Goal: Task Accomplishment & Management: Manage account settings

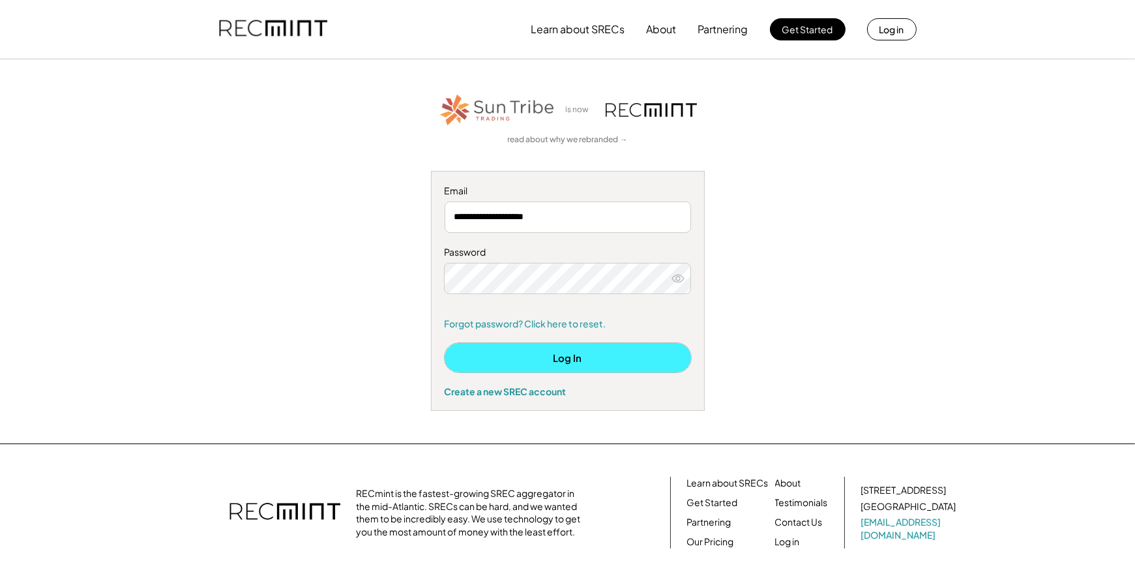
click at [554, 356] on button "Log In" at bounding box center [567, 357] width 246 height 29
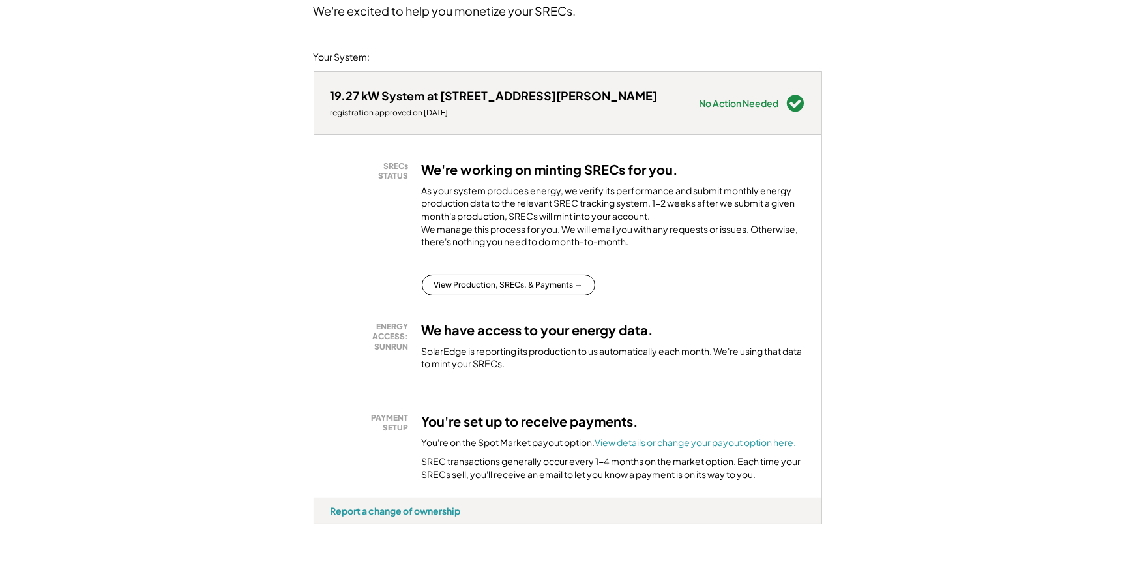
scroll to position [196, 0]
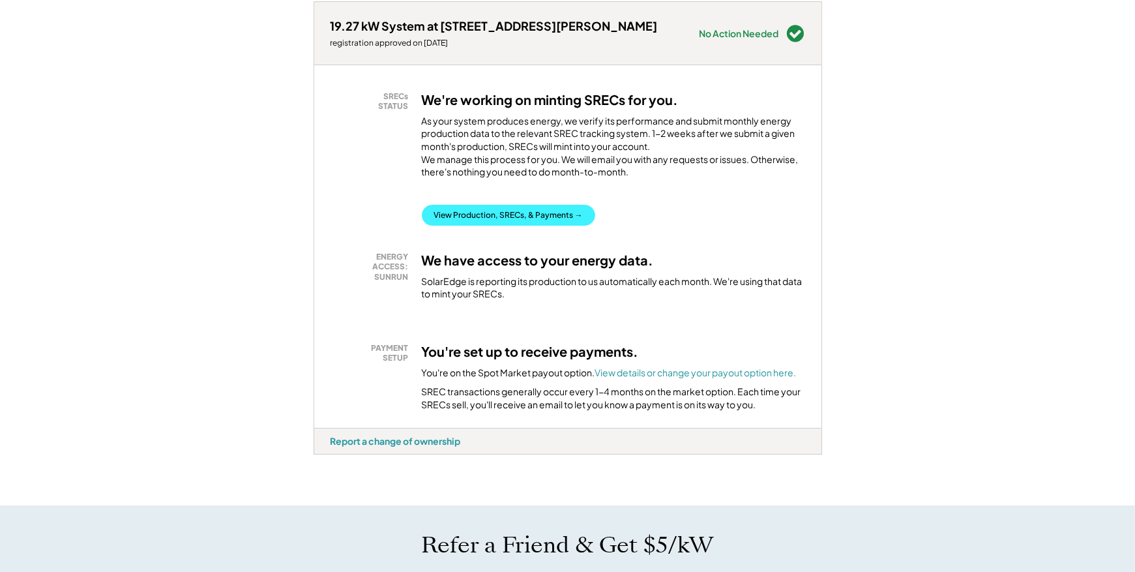
click at [512, 224] on button "View Production, SRECs, & Payments →" at bounding box center [508, 215] width 173 height 21
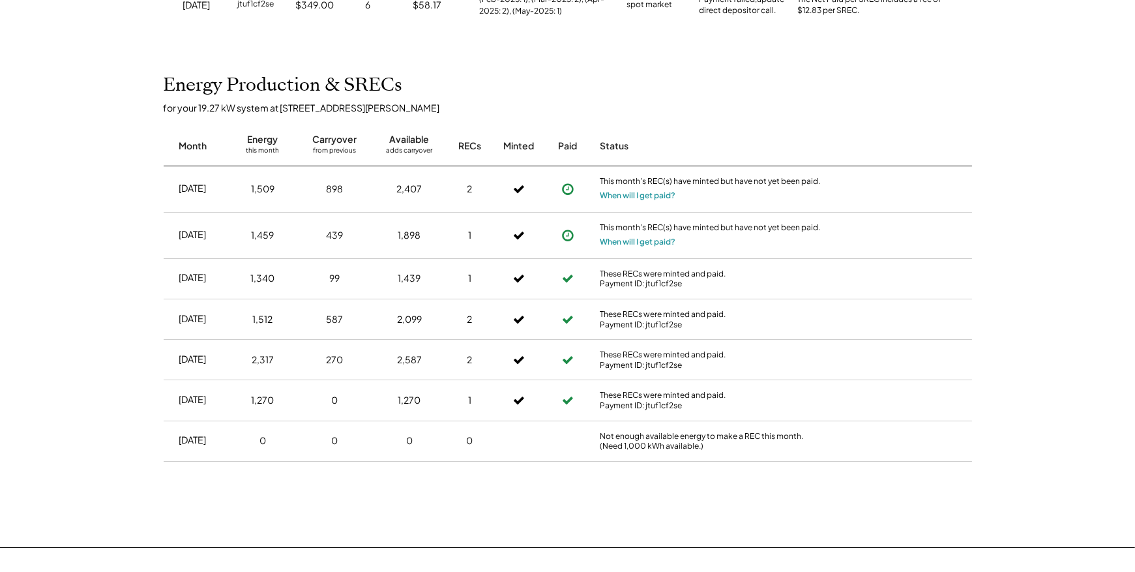
scroll to position [261, 0]
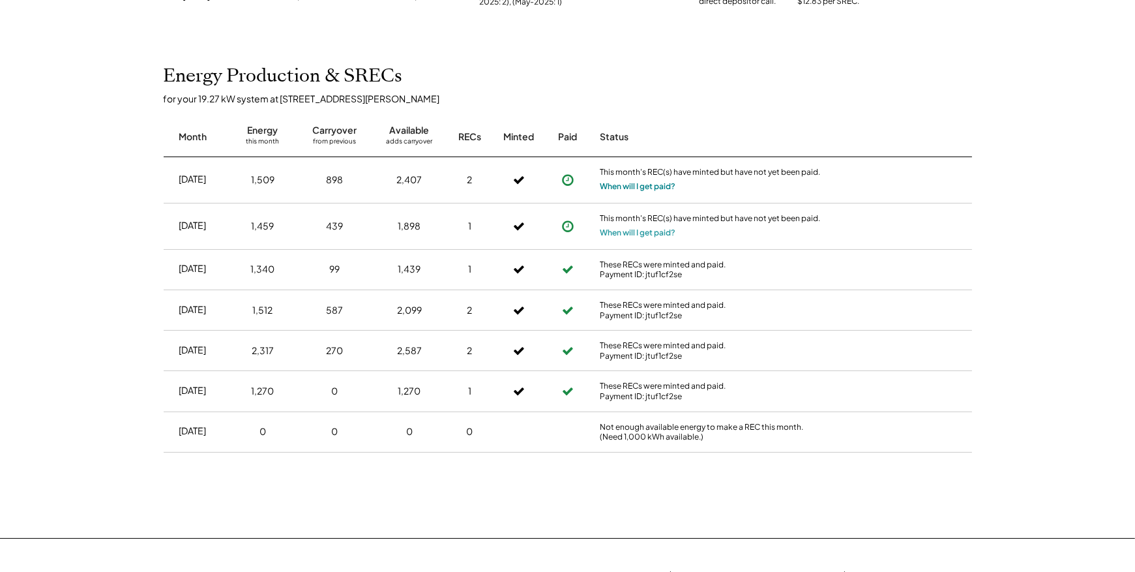
click at [642, 188] on button "When will I get paid?" at bounding box center [638, 186] width 76 height 13
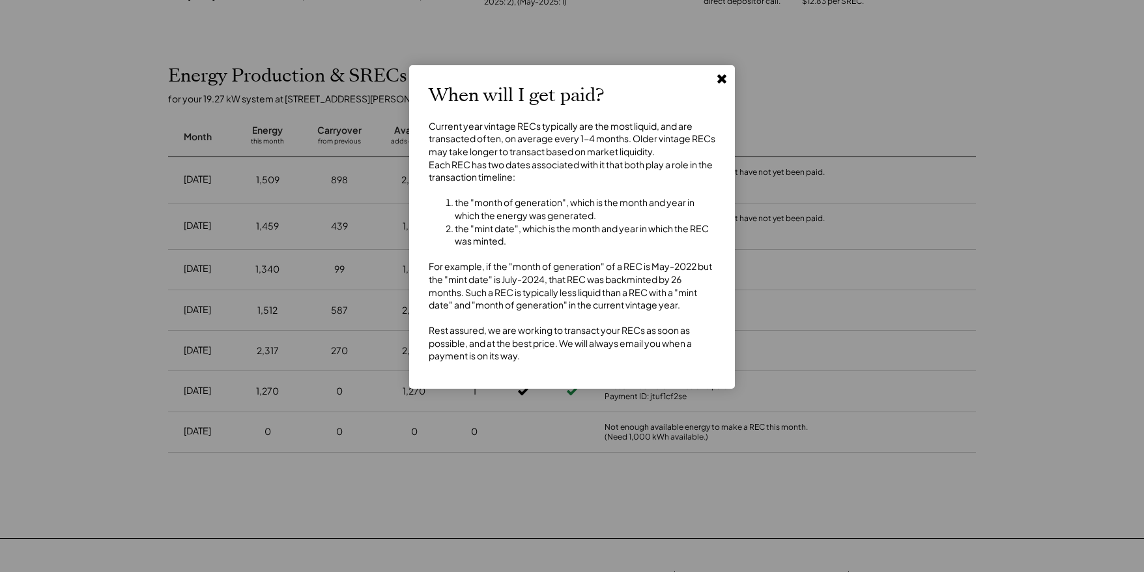
click at [722, 81] on use at bounding box center [722, 78] width 9 height 9
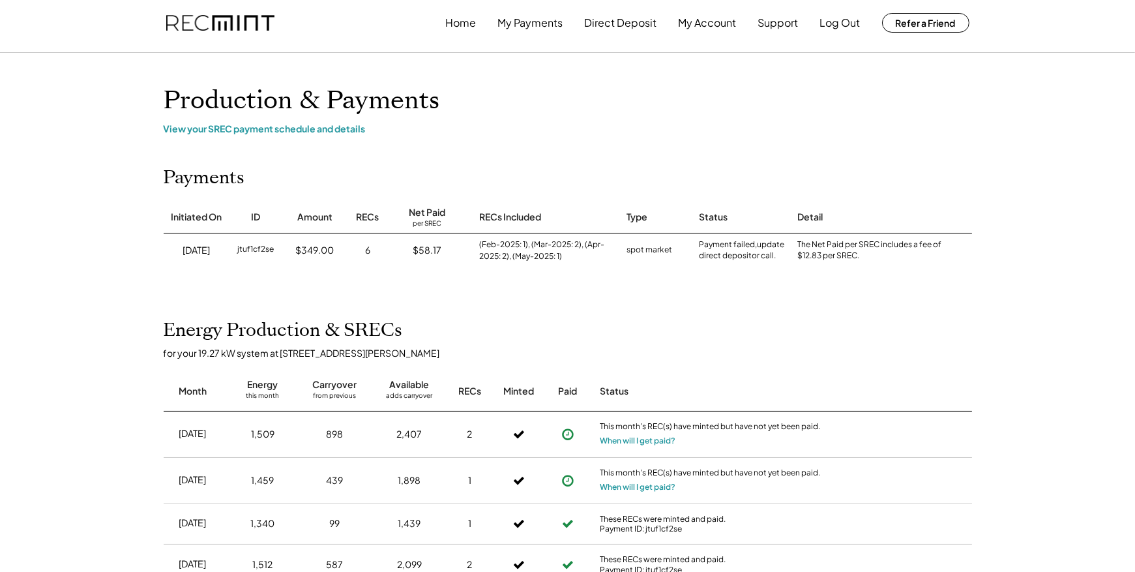
scroll to position [0, 0]
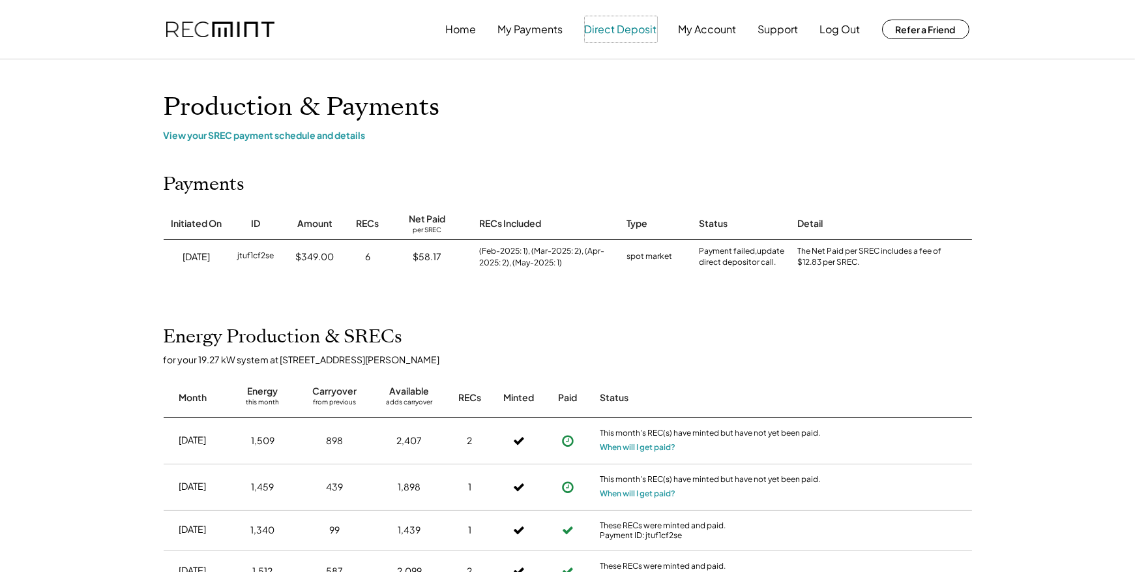
click at [622, 28] on button "Direct Deposit" at bounding box center [621, 29] width 72 height 26
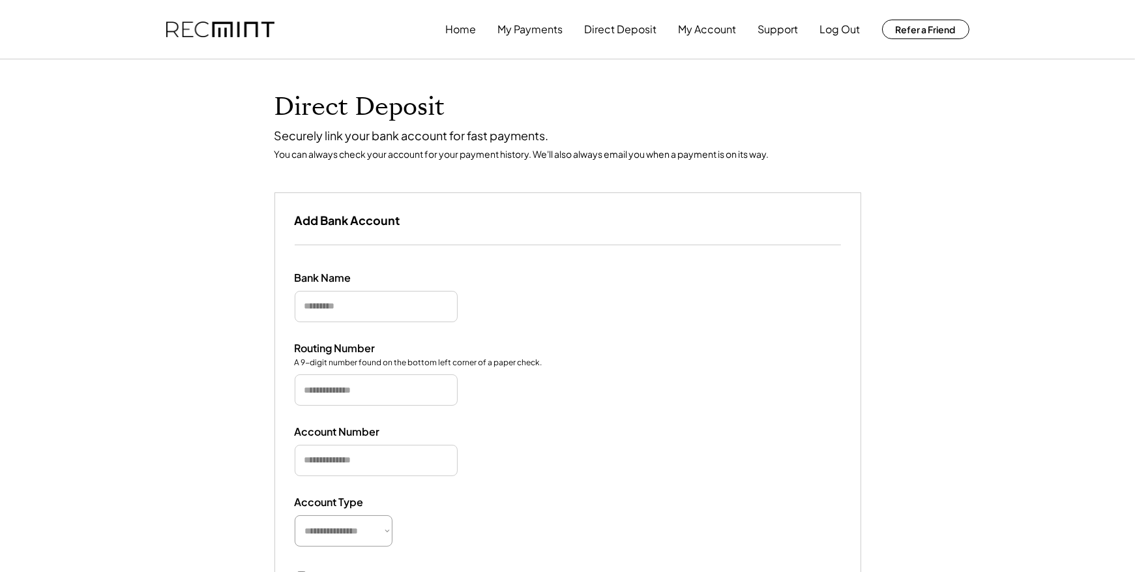
click at [340, 306] on input "input" at bounding box center [376, 306] width 163 height 31
type input "***"
click at [360, 389] on input "input" at bounding box center [376, 389] width 163 height 31
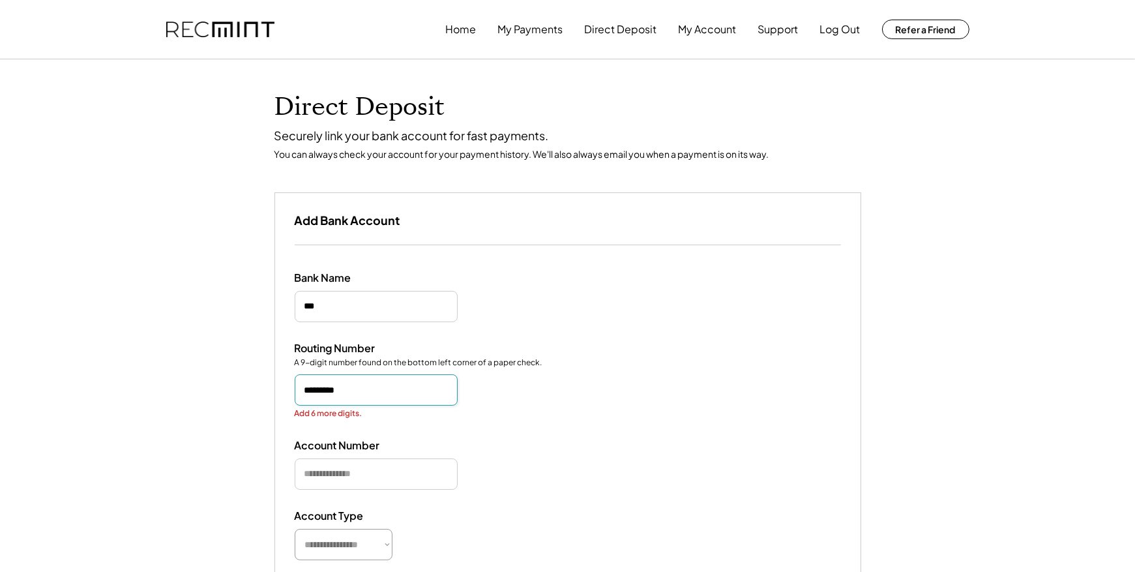
type input "*********"
click at [340, 482] on div "**********" at bounding box center [567, 489] width 585 height 488
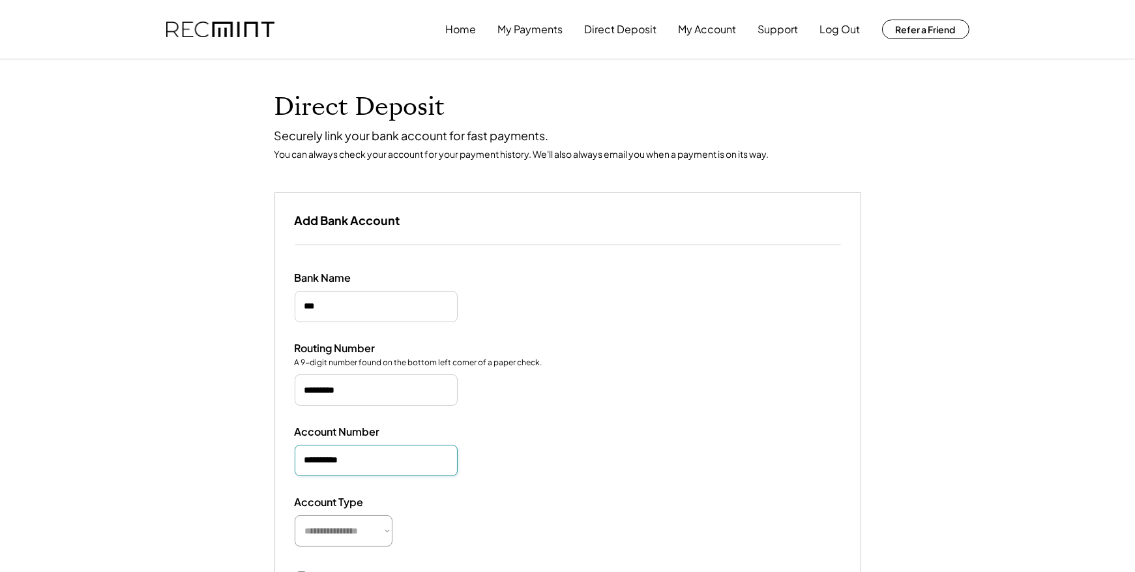
type input "**********"
click at [387, 531] on select "**********" at bounding box center [344, 530] width 98 height 31
select select "**********"
click at [295, 515] on select "**********" at bounding box center [344, 530] width 98 height 31
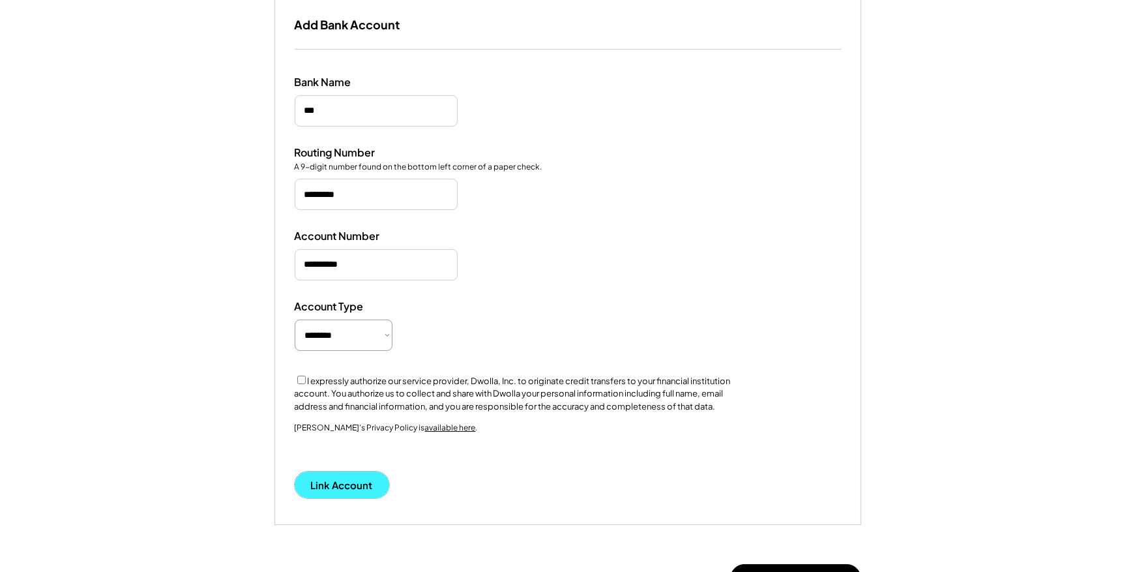
click at [330, 483] on button "Link Account" at bounding box center [342, 484] width 94 height 27
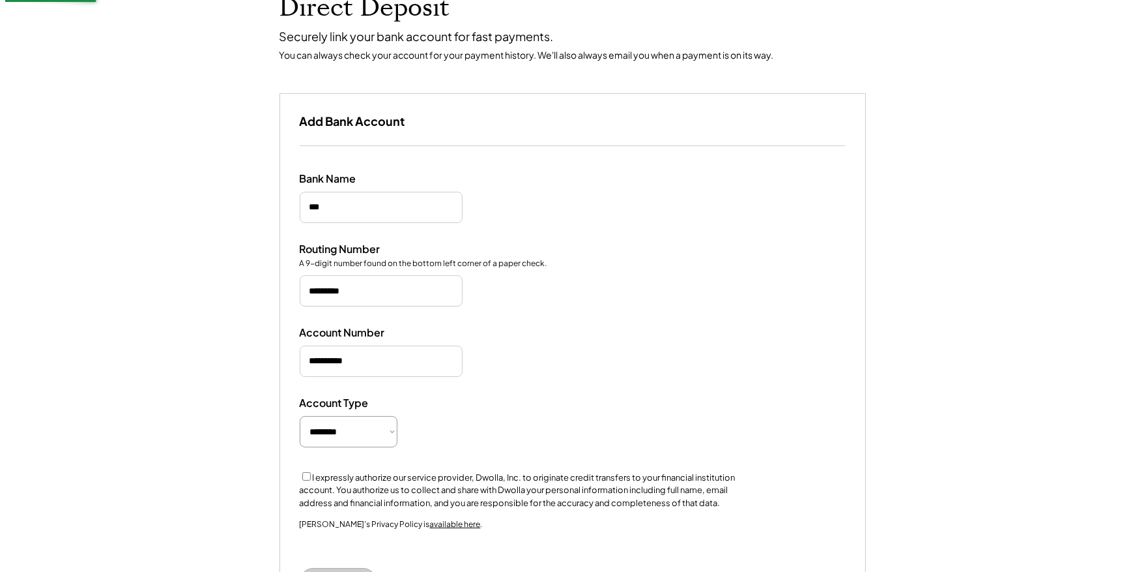
scroll to position [92, 0]
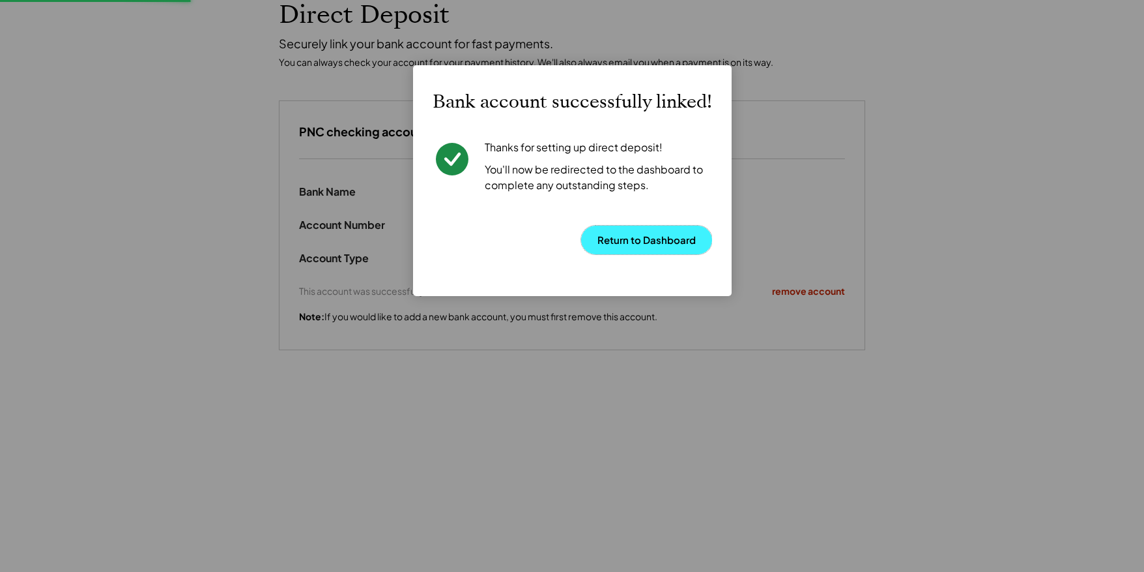
click at [651, 239] on button "Return to Dashboard" at bounding box center [646, 239] width 131 height 29
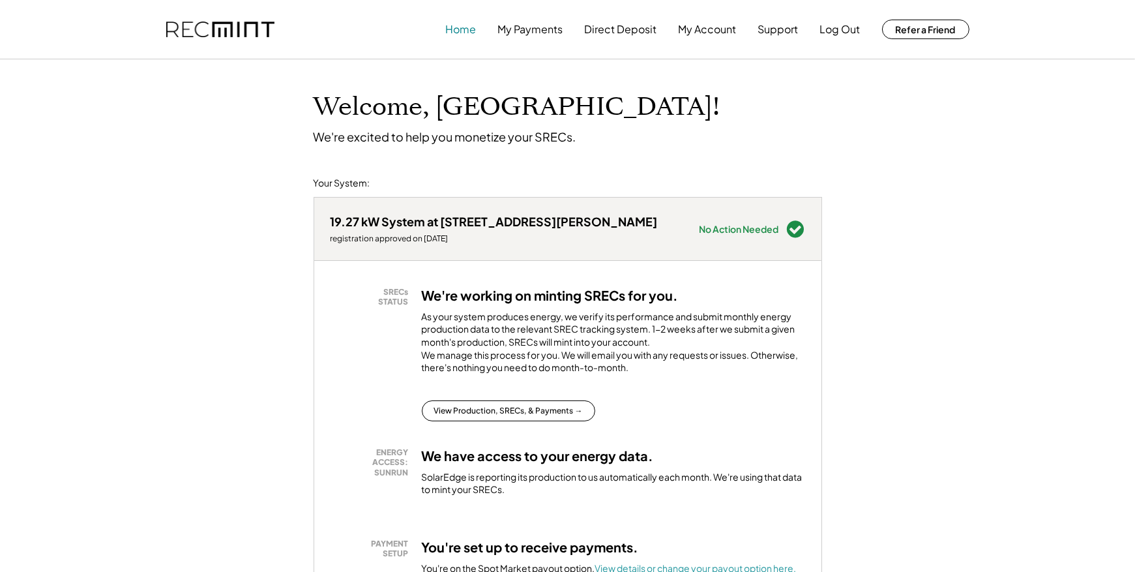
click at [463, 30] on button "Home" at bounding box center [461, 29] width 31 height 26
click at [526, 32] on button "My Payments" at bounding box center [530, 29] width 65 height 26
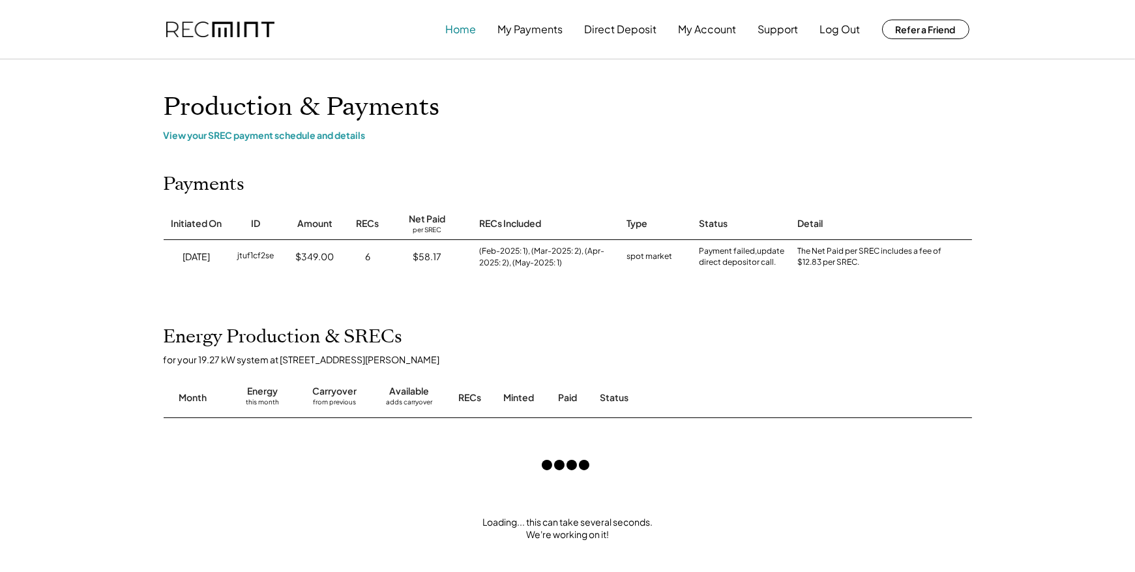
click at [456, 29] on button "Home" at bounding box center [461, 29] width 31 height 26
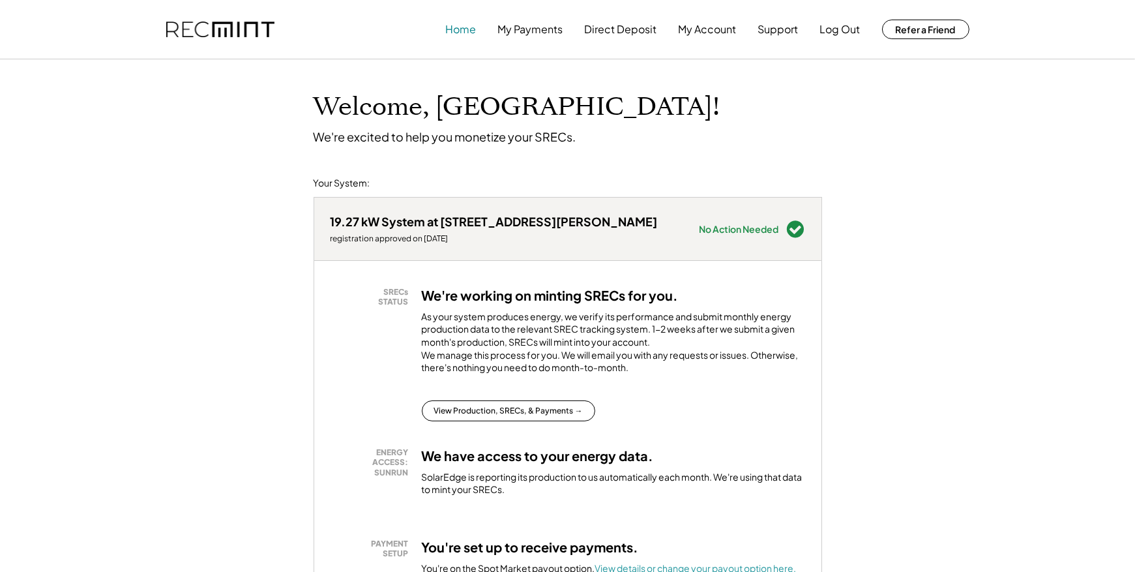
click at [467, 31] on button "Home" at bounding box center [461, 29] width 31 height 26
click at [524, 32] on button "My Payments" at bounding box center [530, 29] width 65 height 26
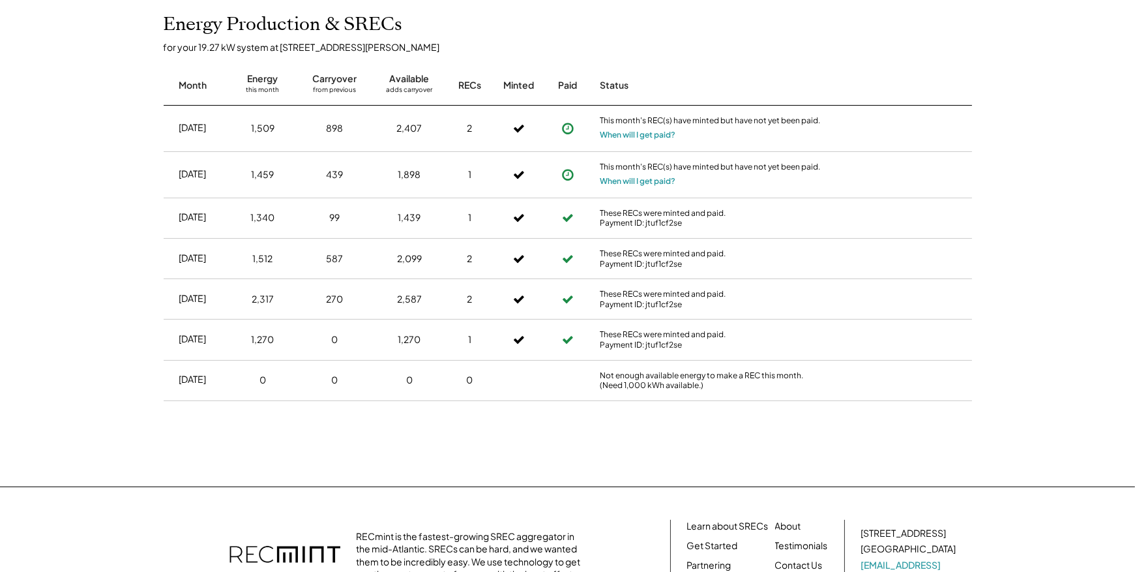
scroll to position [326, 0]
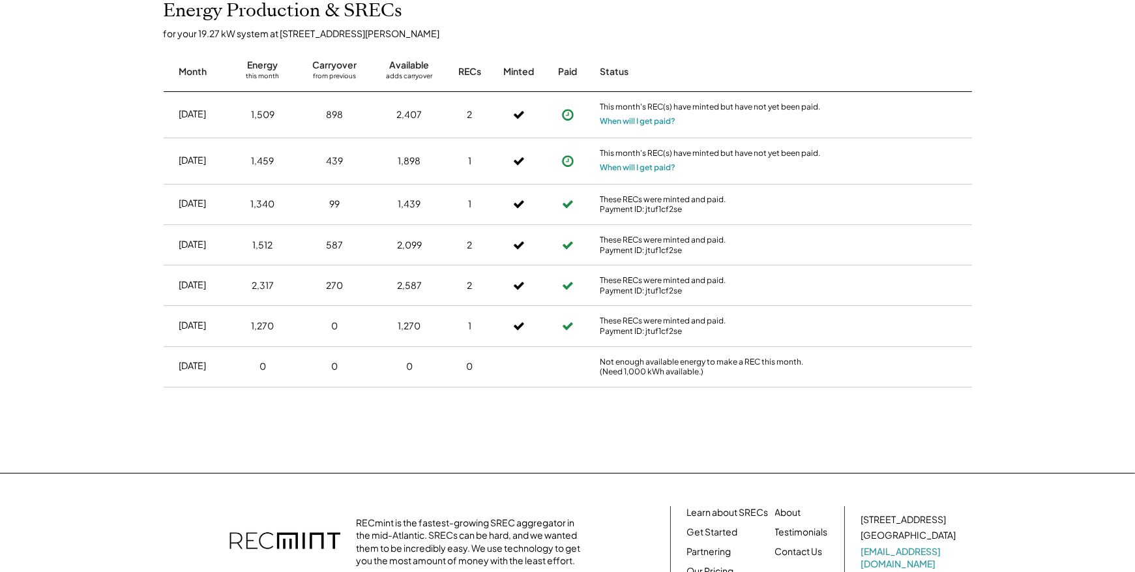
click at [652, 321] on div "These RECs were minted and paid. Payment ID: jtuf1cf2se" at bounding box center [711, 325] width 222 height 20
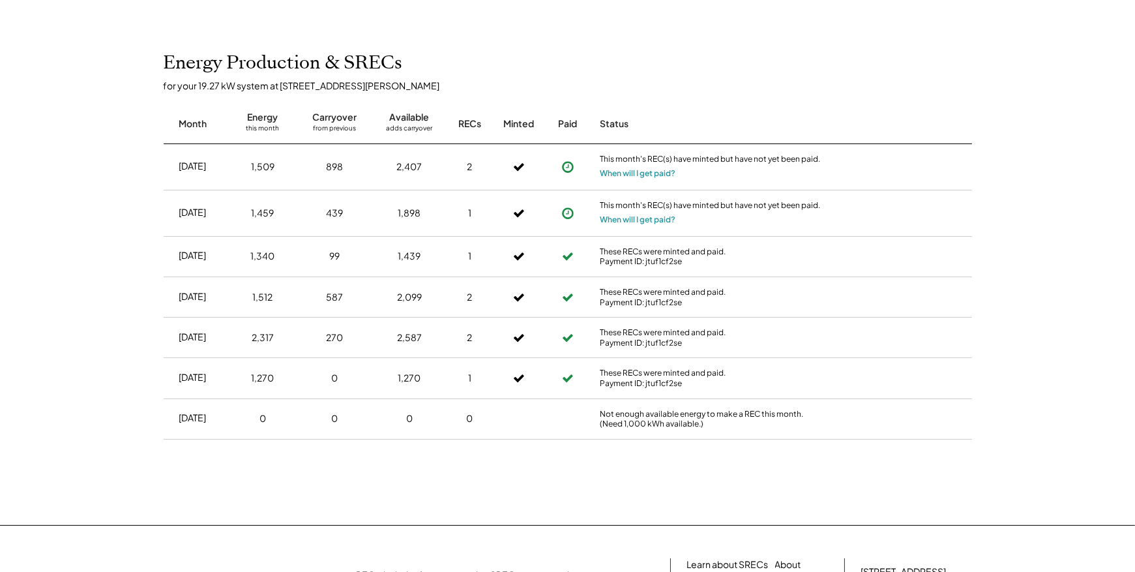
scroll to position [130, 0]
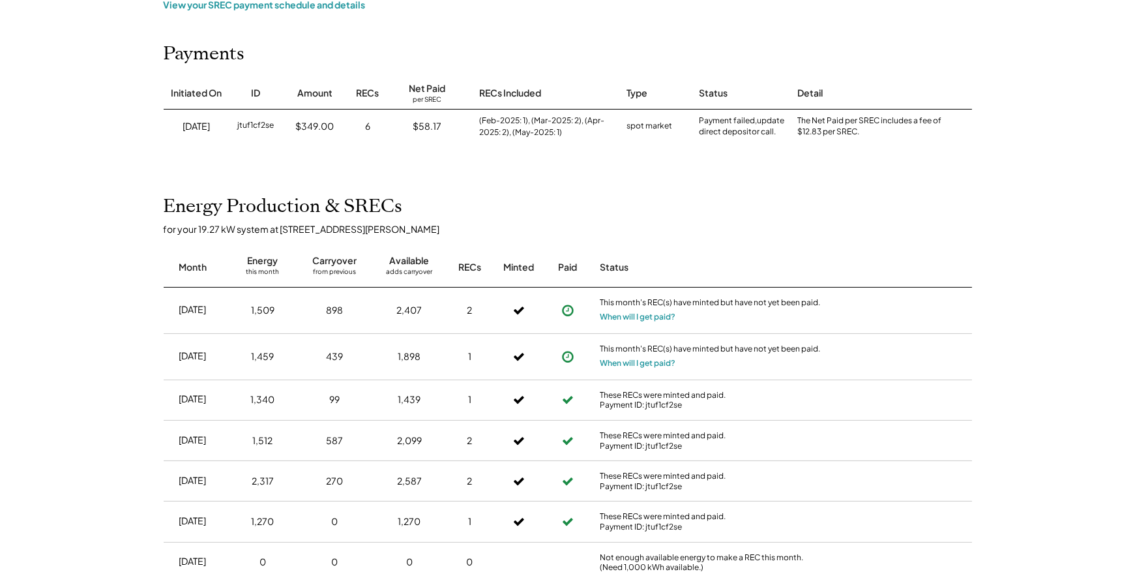
click at [905, 218] on div "Energy Production & SRECs for your 19.27 kW system at 12306 Authur Ct Month Ene…" at bounding box center [568, 406] width 834 height 420
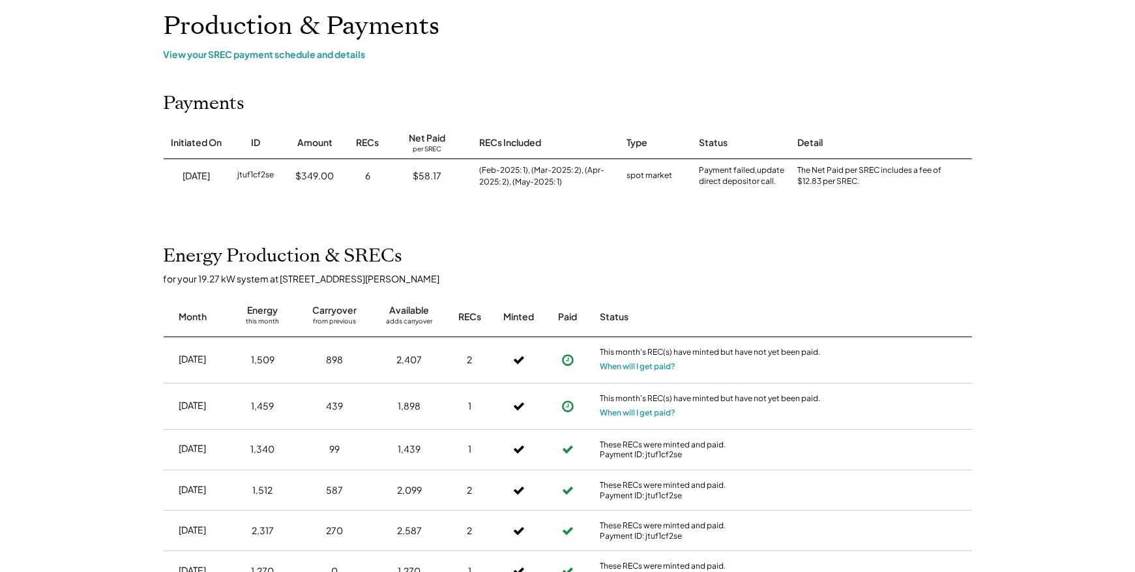
scroll to position [0, 0]
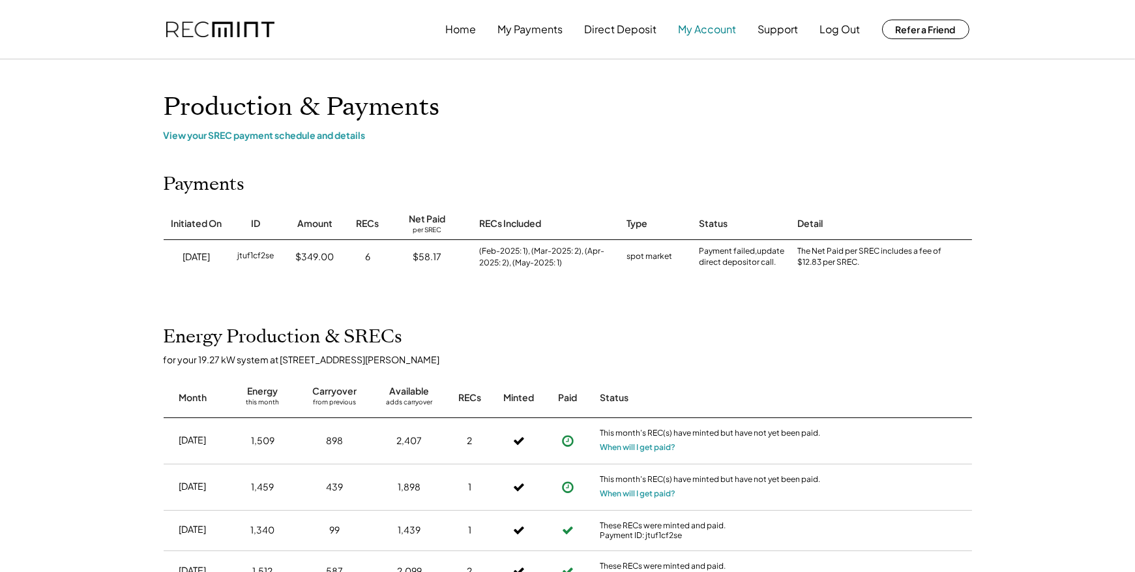
click at [710, 24] on button "My Account" at bounding box center [707, 29] width 58 height 26
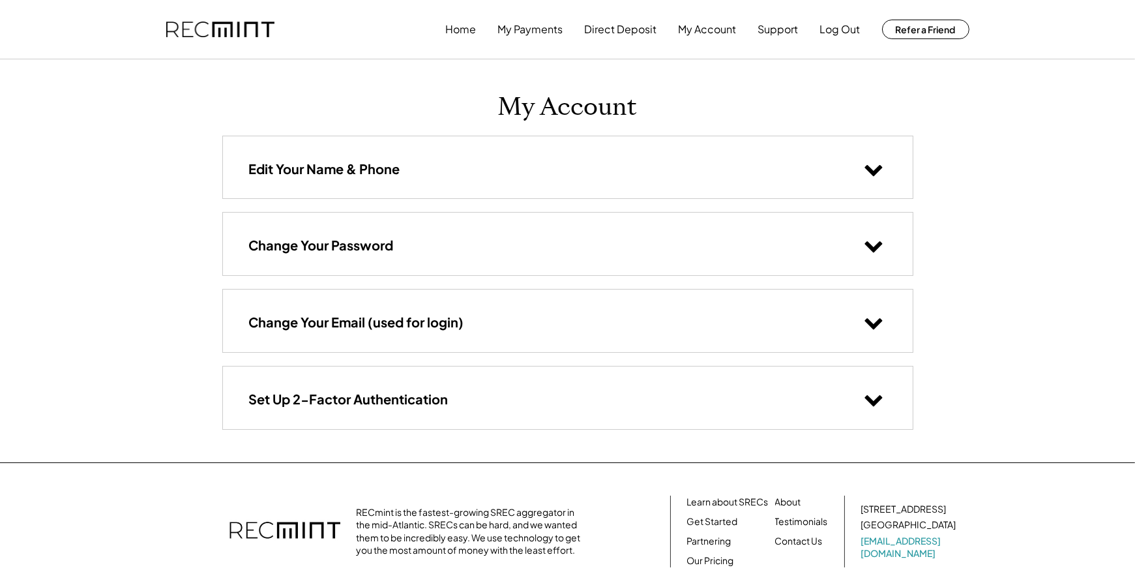
click at [871, 173] on use at bounding box center [873, 170] width 18 height 11
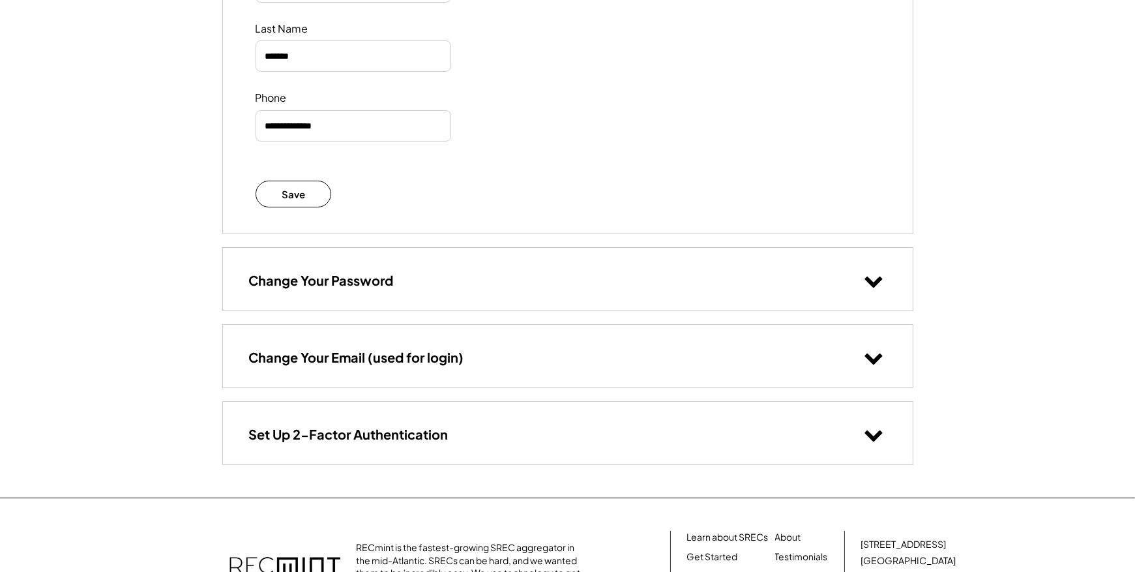
scroll to position [326, 0]
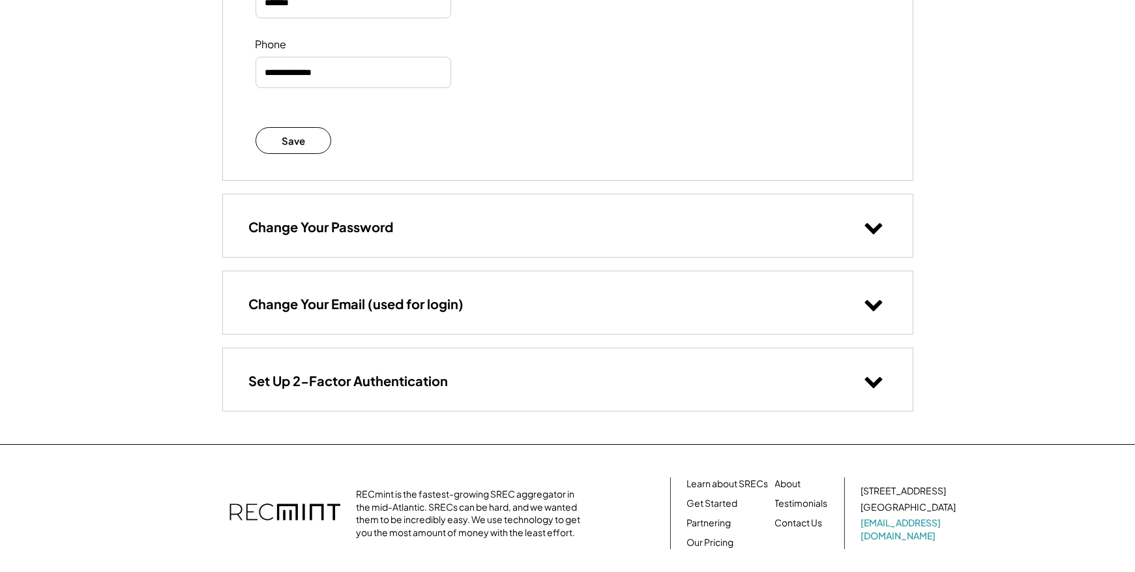
click at [871, 310] on icon at bounding box center [874, 304] width 20 height 20
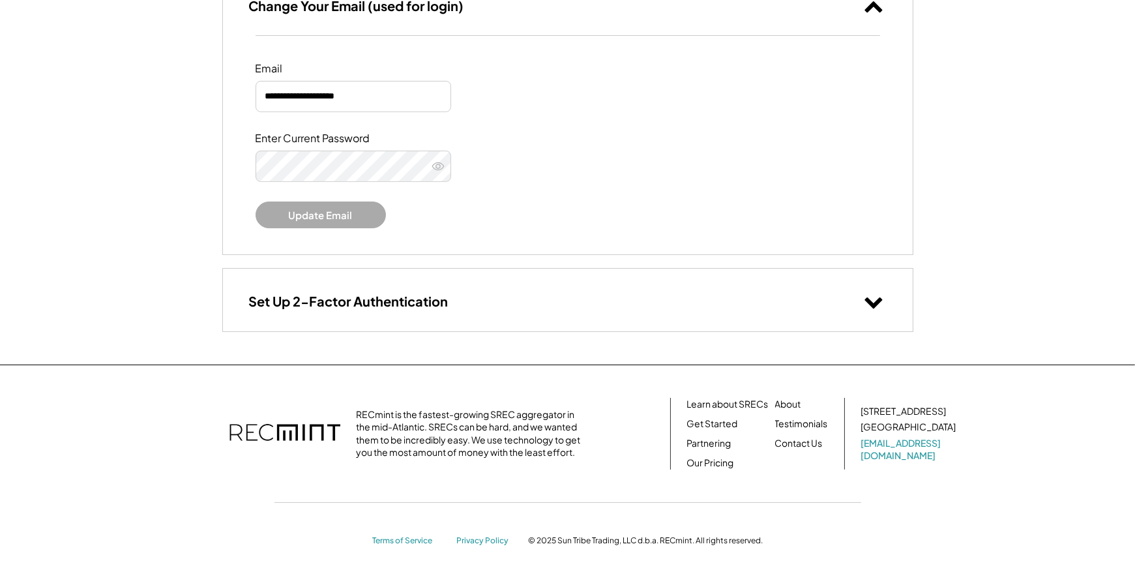
scroll to position [628, 0]
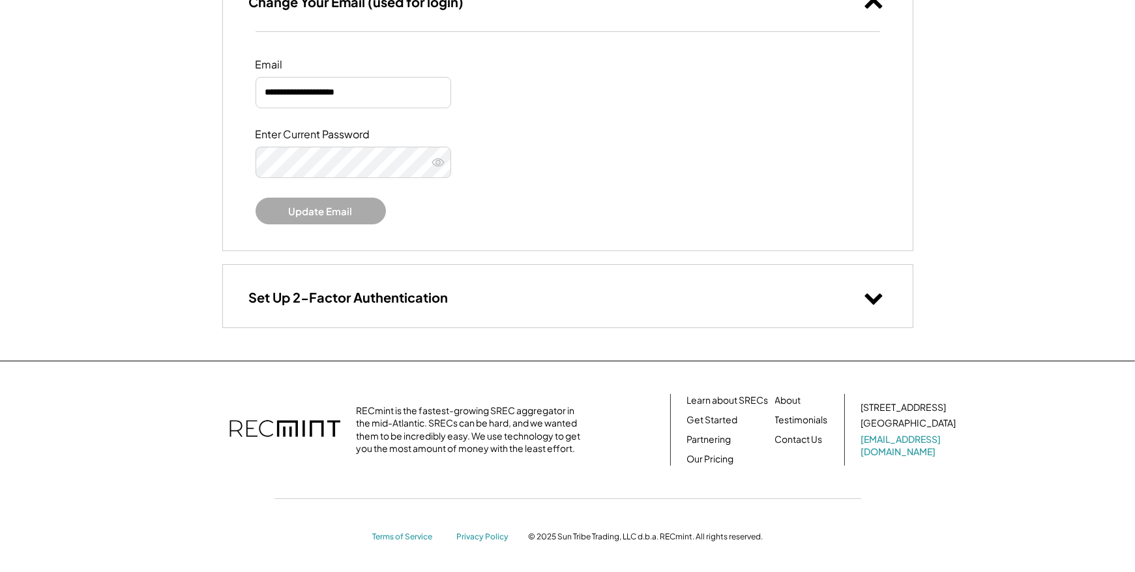
click at [879, 301] on icon at bounding box center [874, 297] width 20 height 20
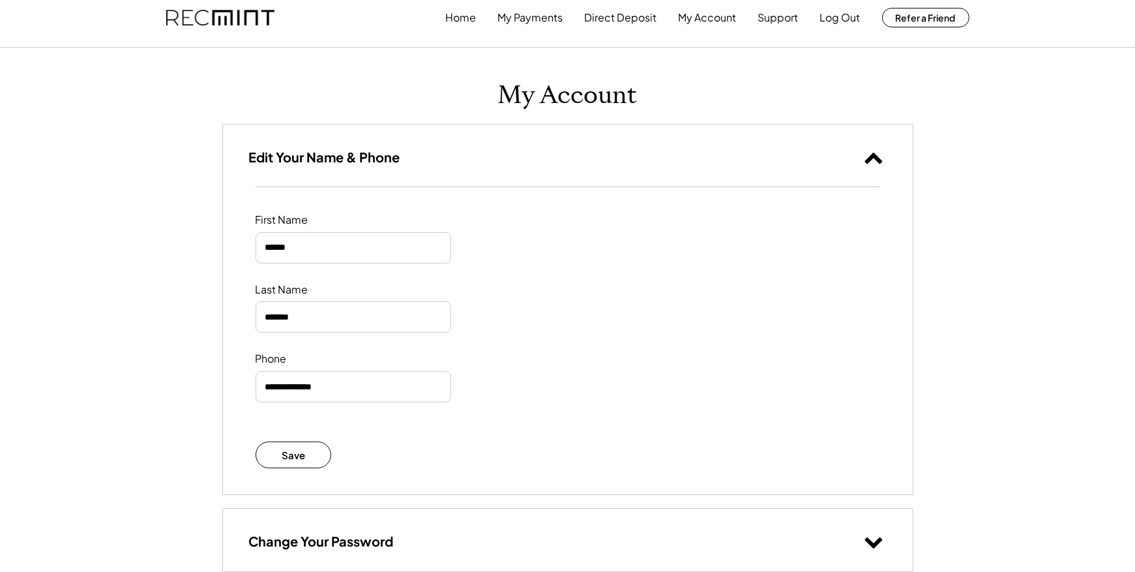
scroll to position [0, 0]
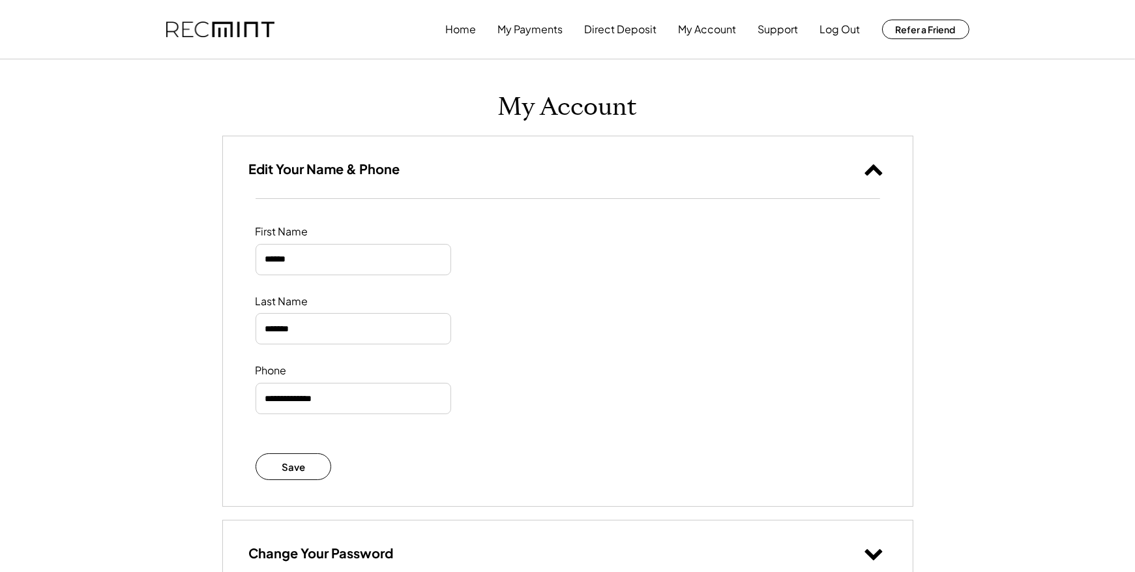
click at [877, 172] on icon at bounding box center [874, 169] width 20 height 20
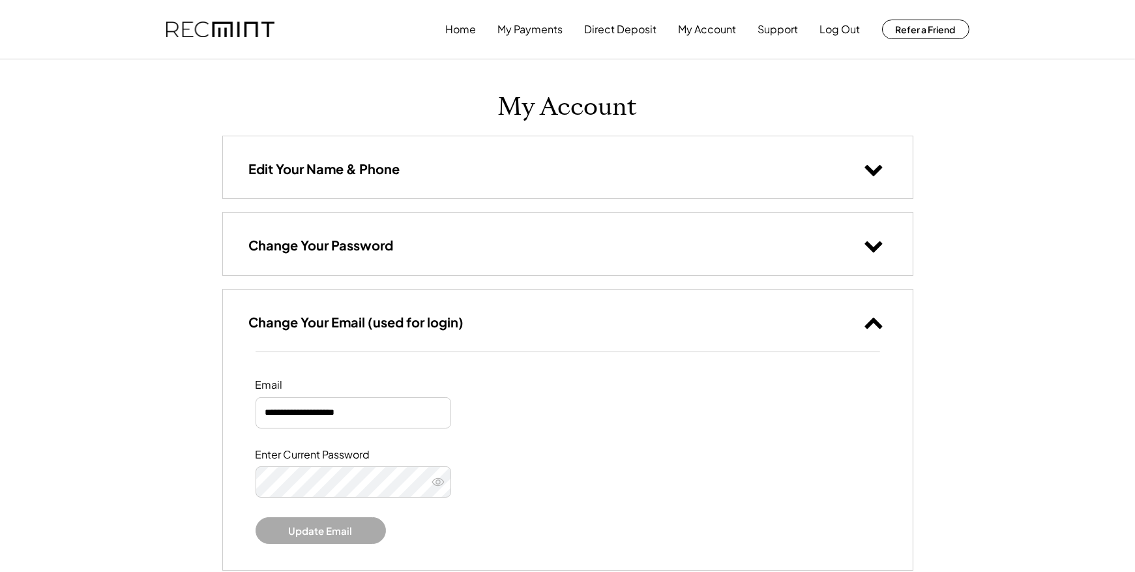
click at [872, 324] on icon at bounding box center [874, 322] width 20 height 20
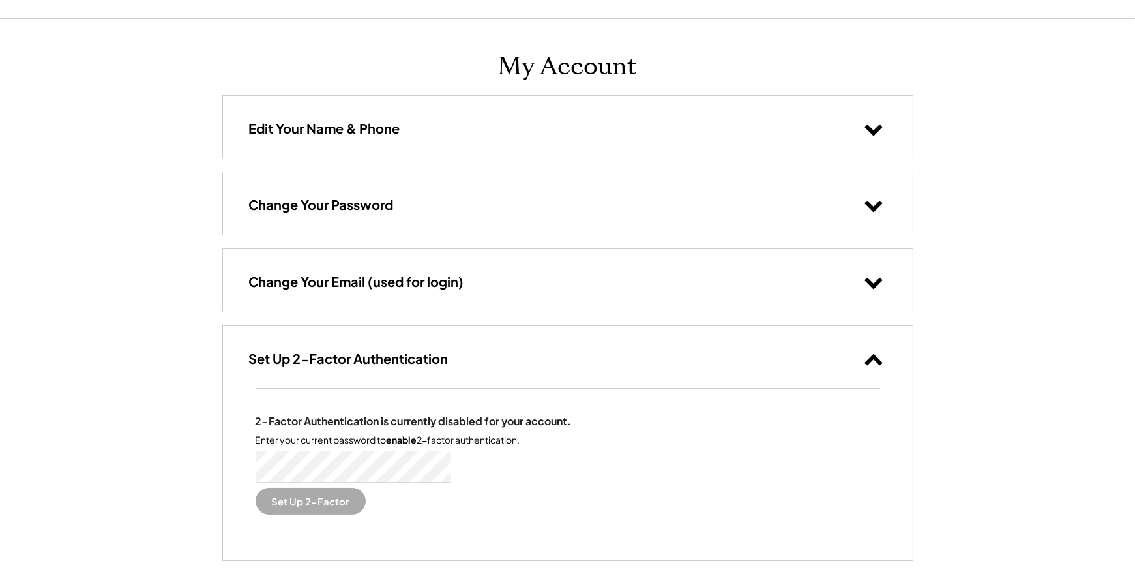
scroll to position [196, 0]
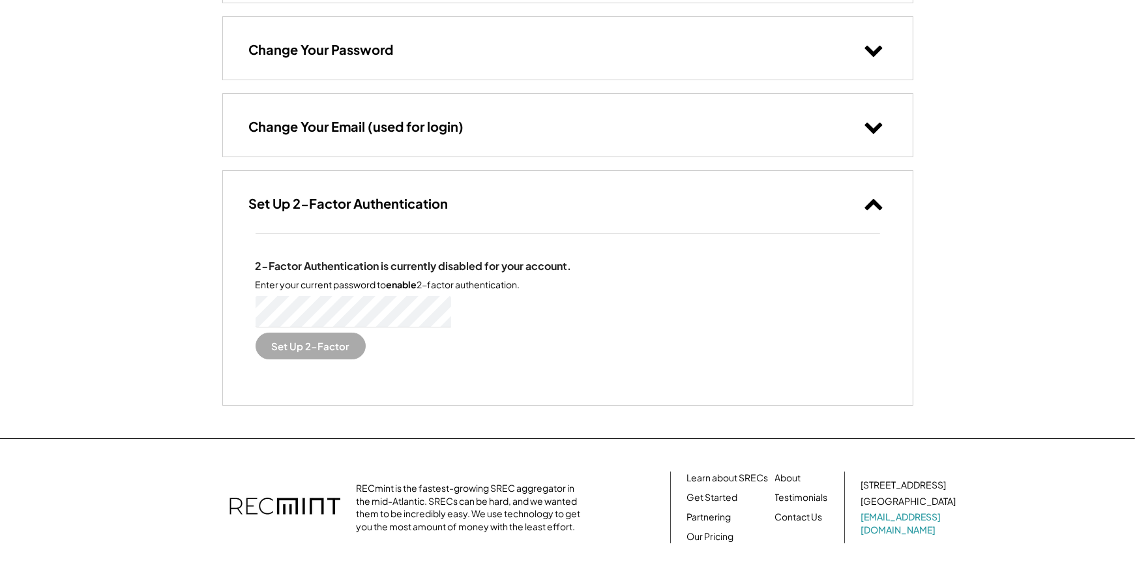
click at [864, 207] on icon at bounding box center [874, 204] width 20 height 20
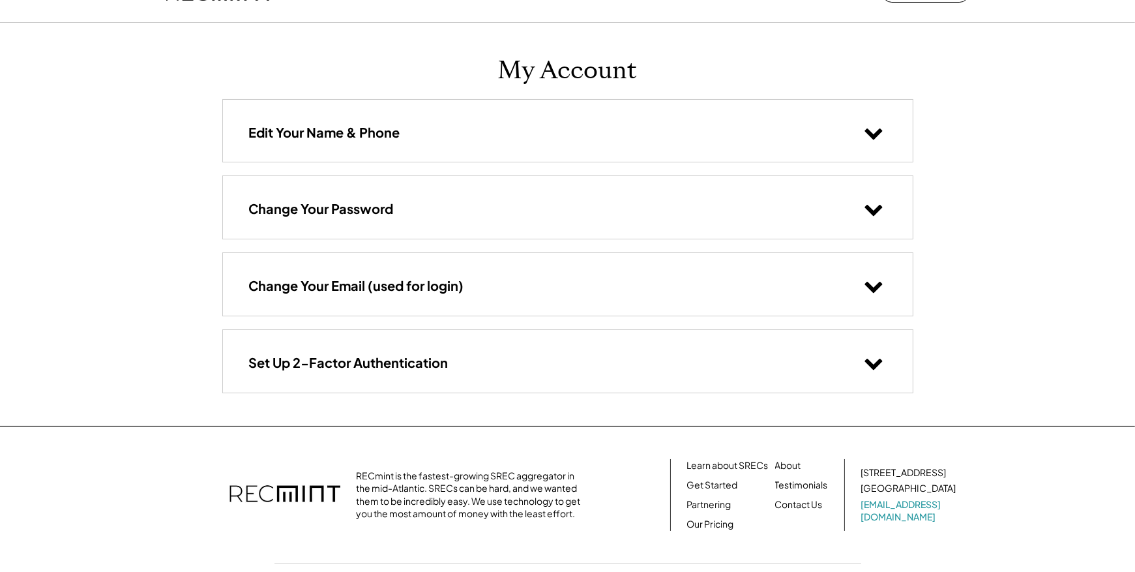
scroll to position [0, 0]
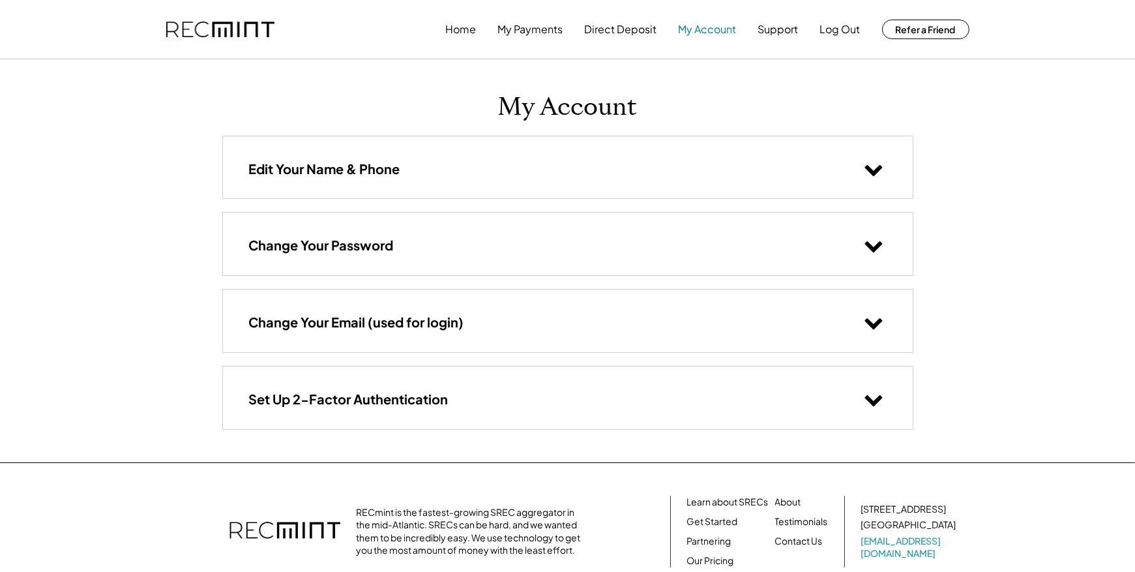
click at [699, 35] on button "My Account" at bounding box center [707, 29] width 58 height 26
click at [624, 33] on button "Direct Deposit" at bounding box center [621, 29] width 72 height 26
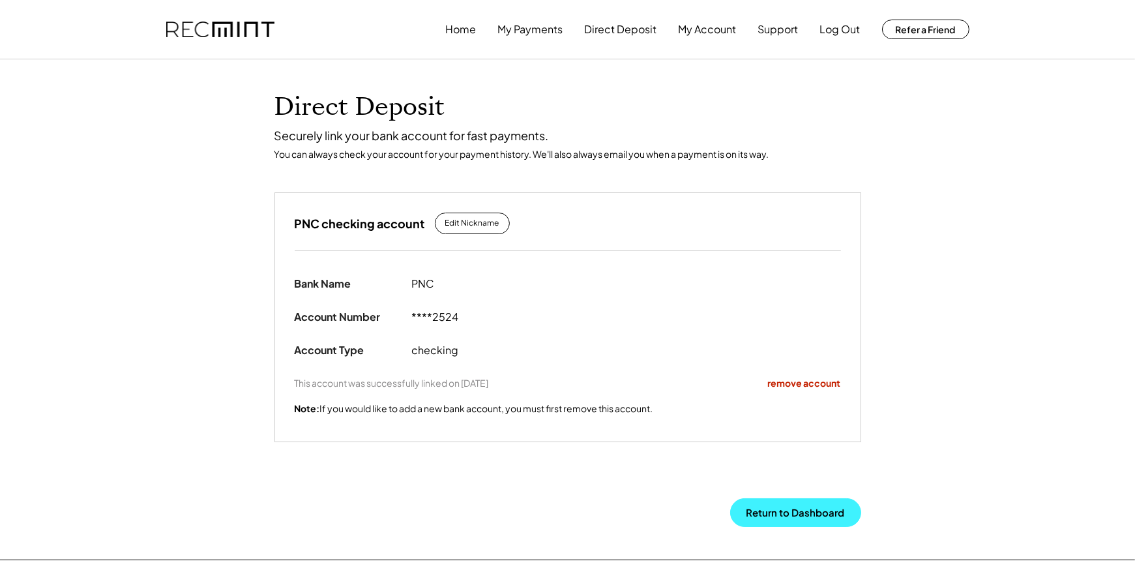
click at [808, 506] on button "Return to Dashboard" at bounding box center [795, 512] width 131 height 29
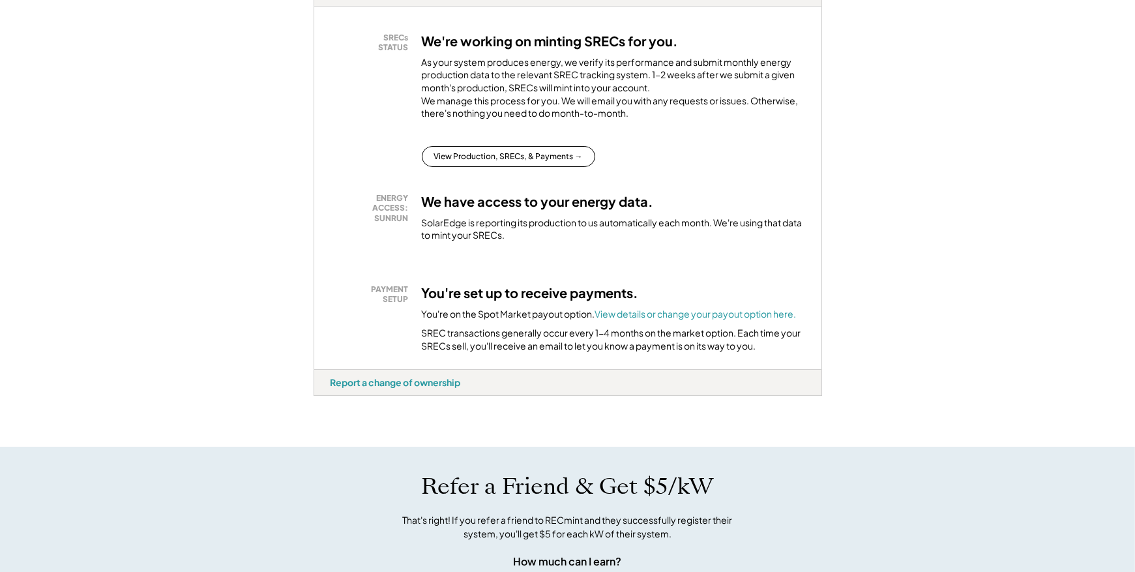
scroll to position [196, 0]
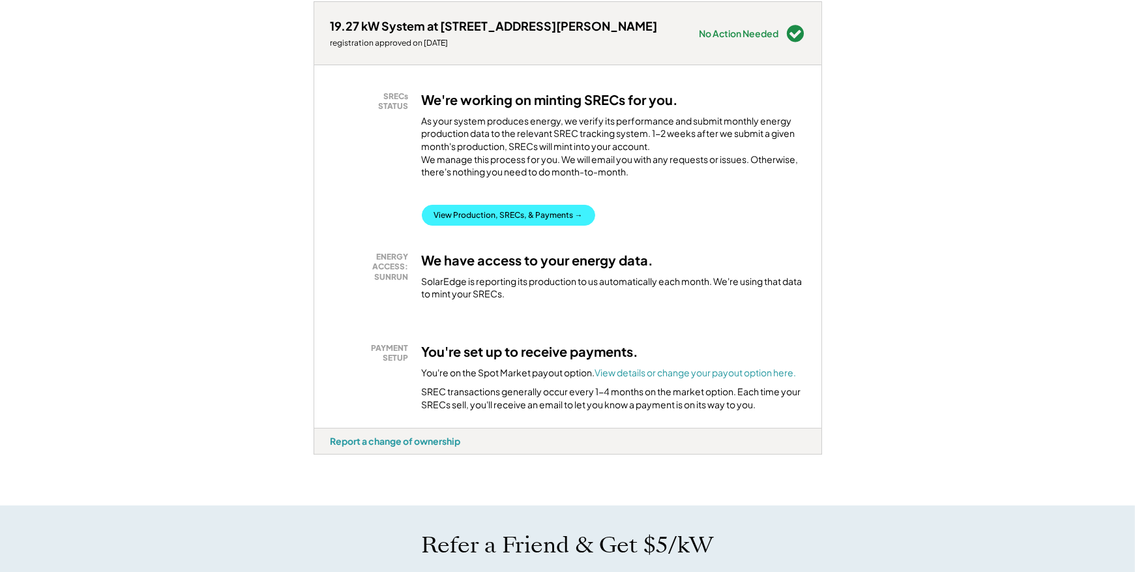
click at [530, 224] on button "View Production, SRECs, & Payments →" at bounding box center [508, 215] width 173 height 21
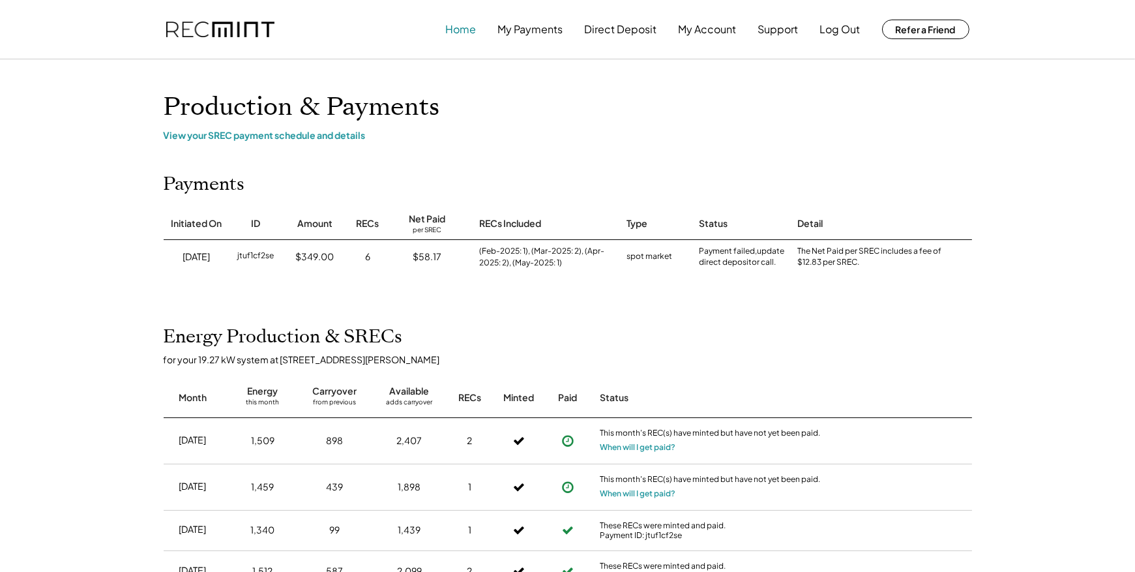
click at [454, 33] on button "Home" at bounding box center [461, 29] width 31 height 26
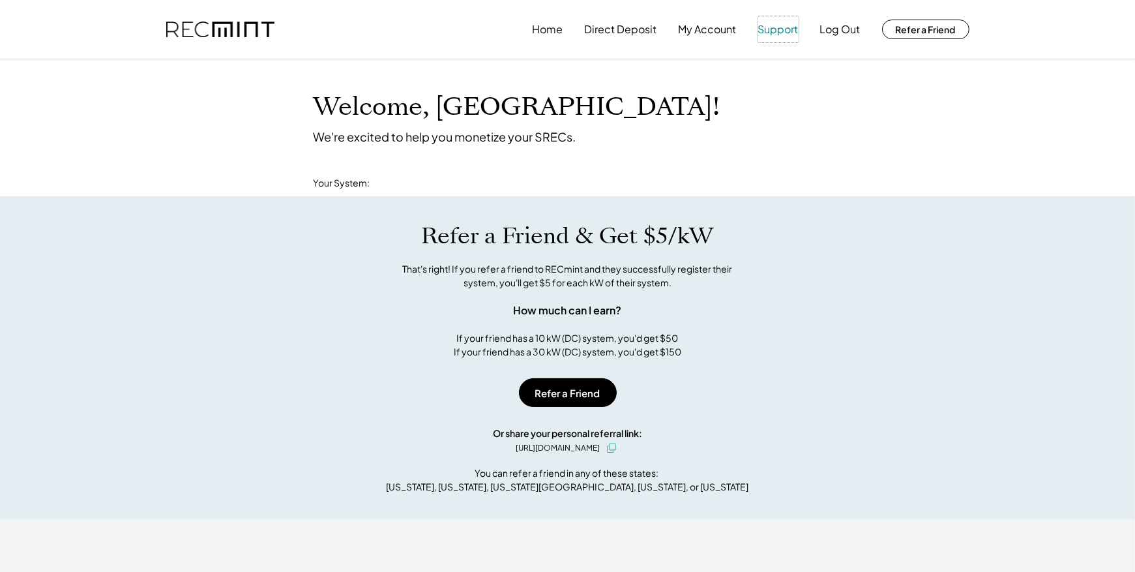
click at [771, 32] on button "Support" at bounding box center [778, 29] width 40 height 26
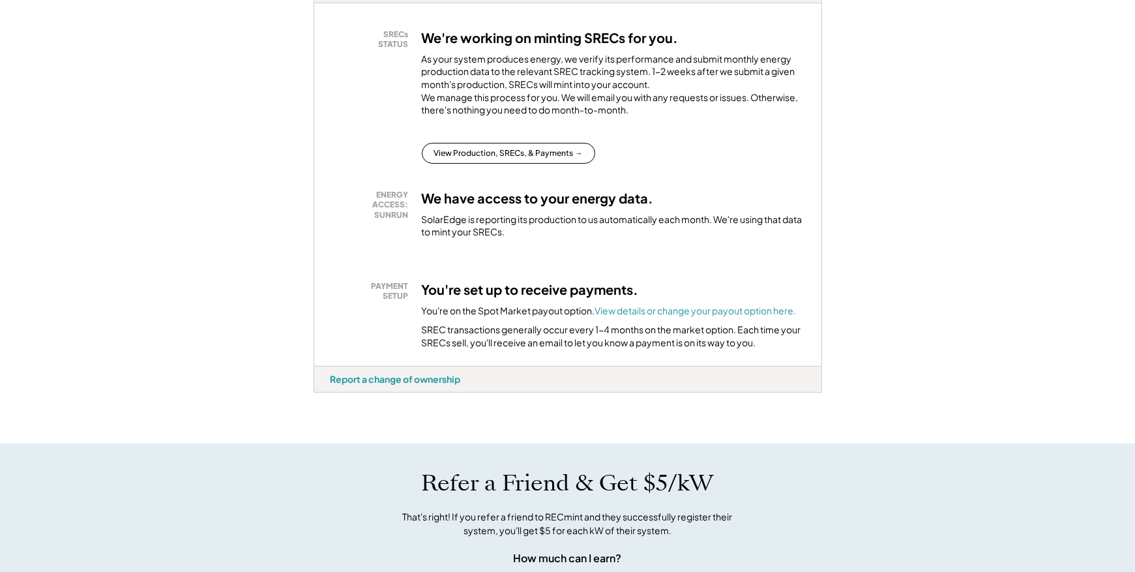
scroll to position [321, 0]
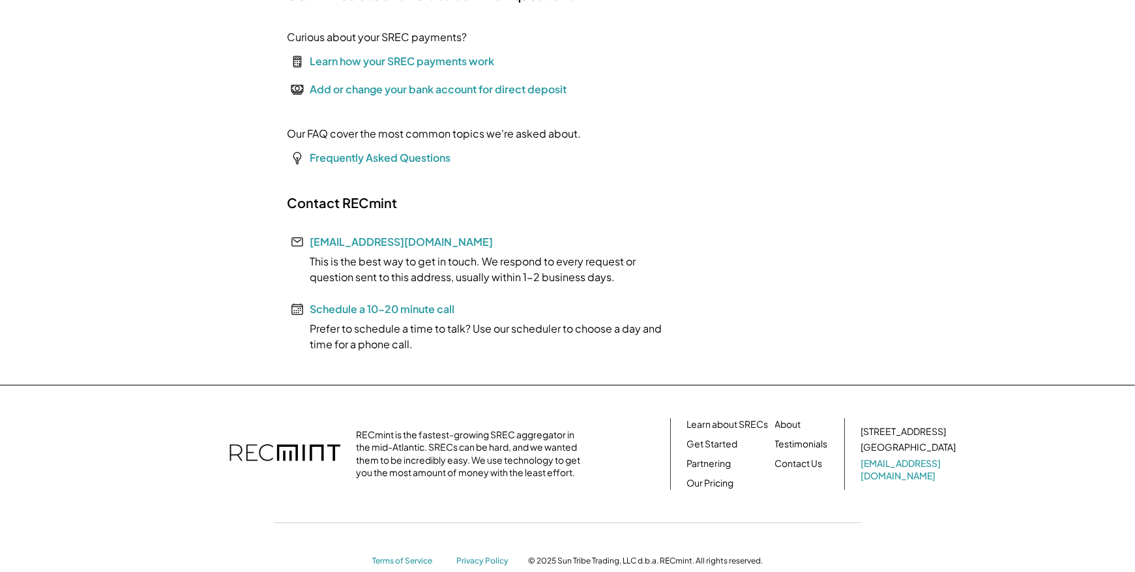
scroll to position [130, 0]
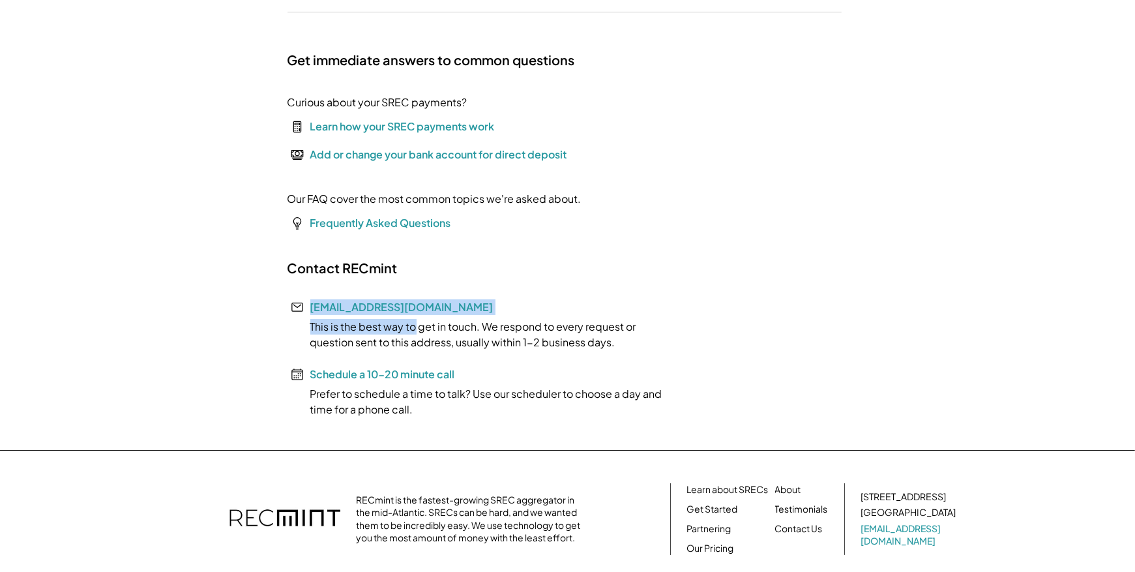
drag, startPoint x: 412, startPoint y: 313, endPoint x: 310, endPoint y: 298, distance: 103.5
click at [310, 298] on div "Contact RECmint [EMAIL_ADDRESS][DOMAIN_NAME] This is the best way to get in tou…" at bounding box center [482, 338] width 391 height 158
click at [611, 270] on div "Contact RECmint help@recmint.com This is the best way to get in touch. We respo…" at bounding box center [482, 338] width 391 height 158
drag, startPoint x: 416, startPoint y: 307, endPoint x: 312, endPoint y: 308, distance: 104.3
click at [312, 308] on div "Contact RECmint help@recmint.com This is the best way to get in touch. We respo…" at bounding box center [482, 338] width 391 height 158
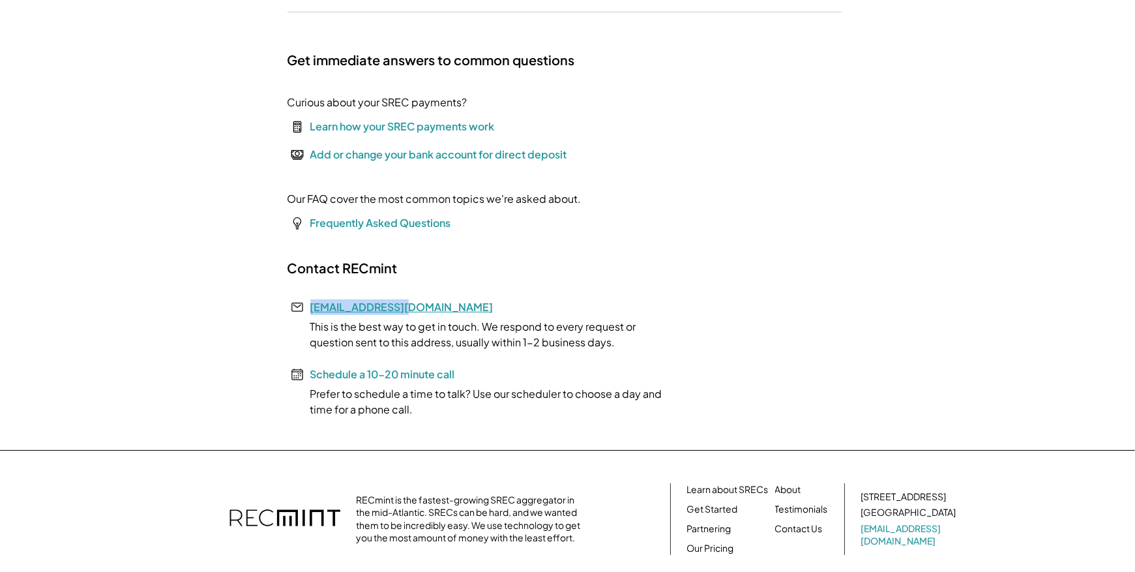
copy link "[EMAIL_ADDRESS][DOMAIN_NAME]"
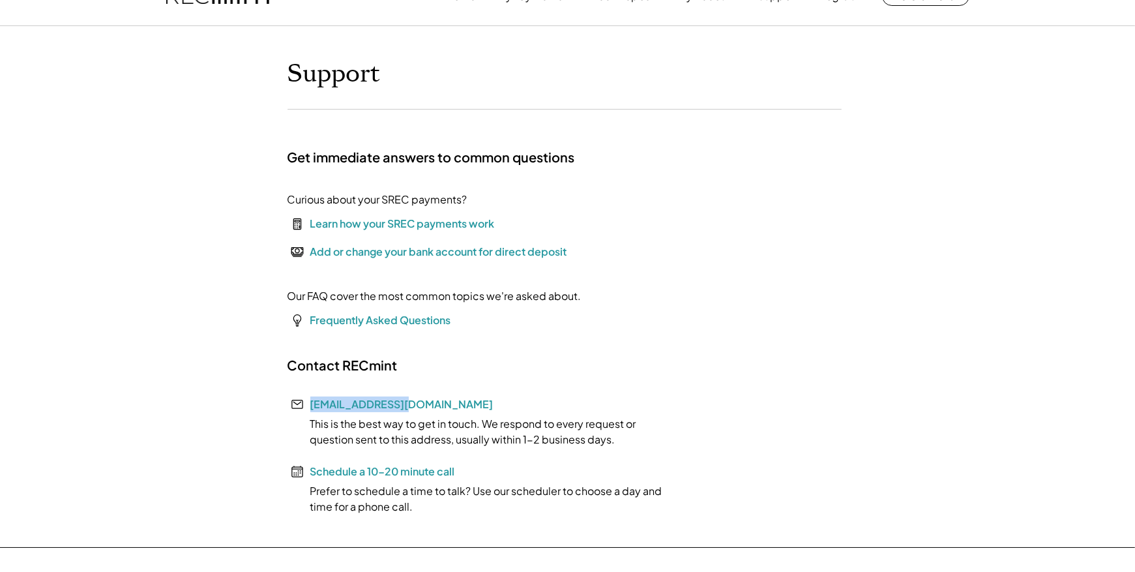
scroll to position [0, 0]
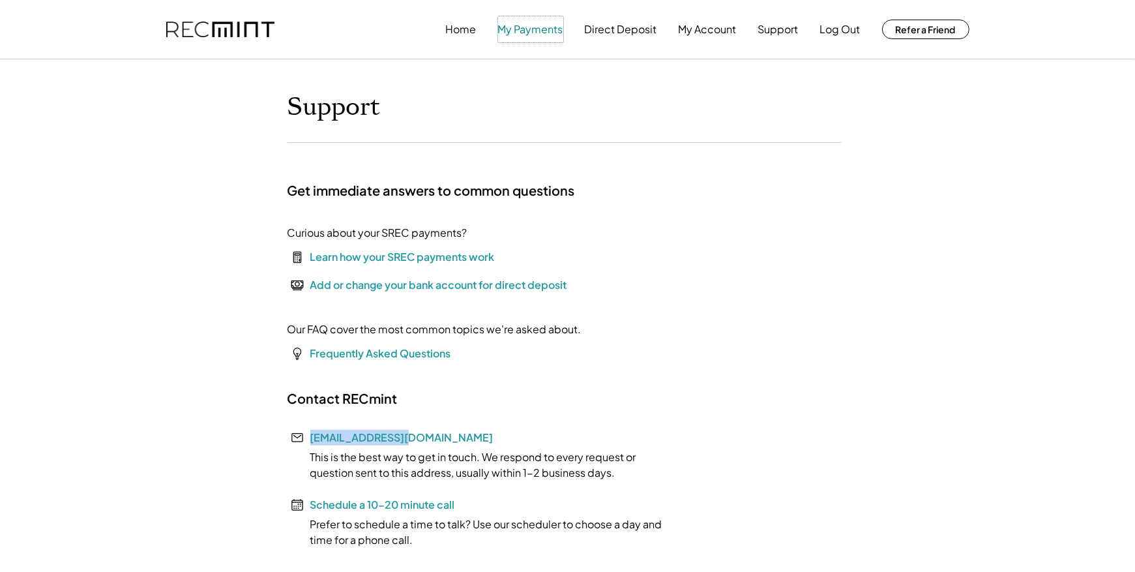
click at [532, 33] on button "My Payments" at bounding box center [530, 29] width 65 height 26
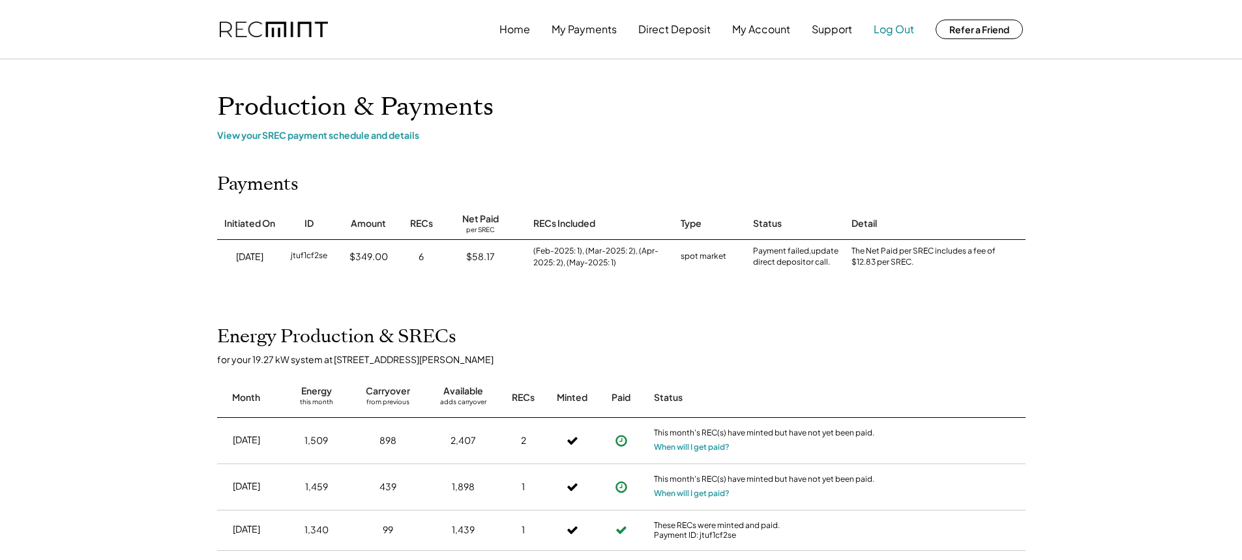
click at [899, 31] on button "Log Out" at bounding box center [893, 29] width 40 height 26
